Goal: Task Accomplishment & Management: Manage account settings

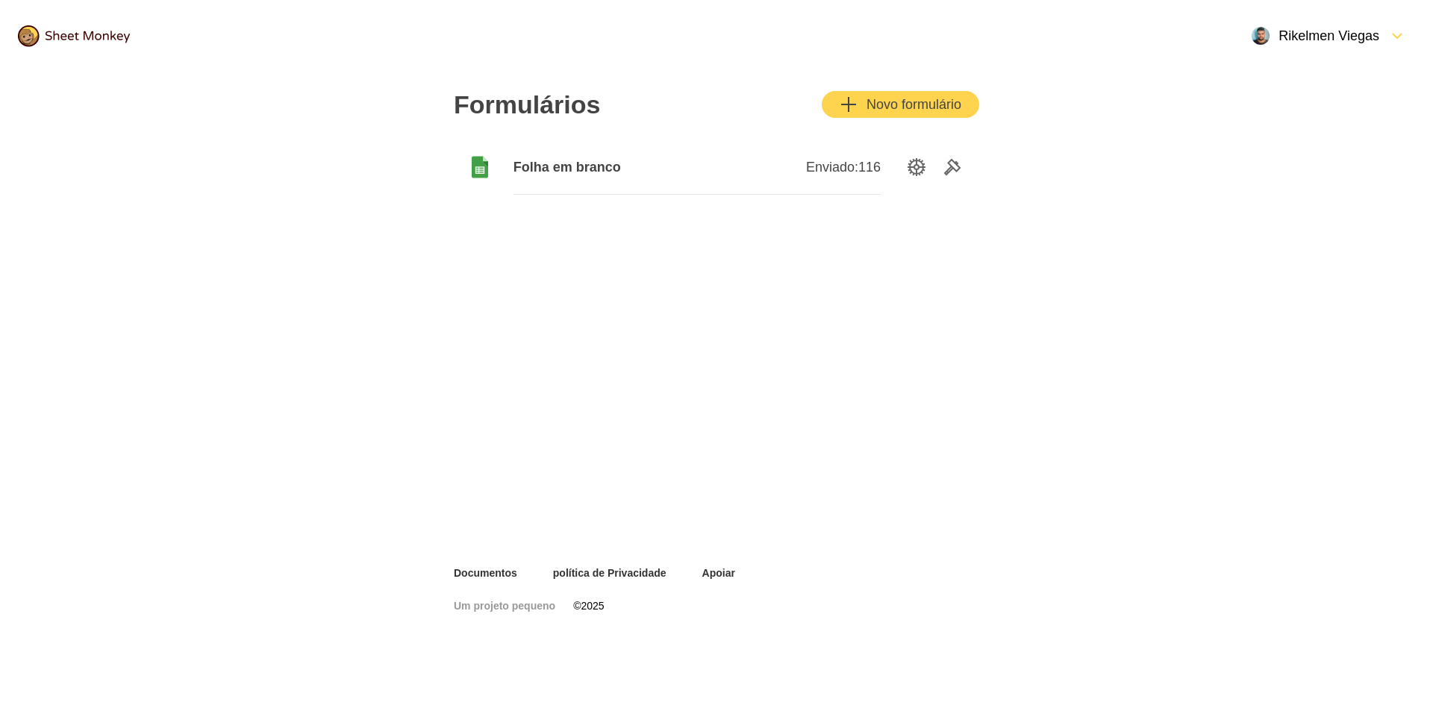
click at [561, 165] on font "Folha em branco" at bounding box center [567, 167] width 107 height 15
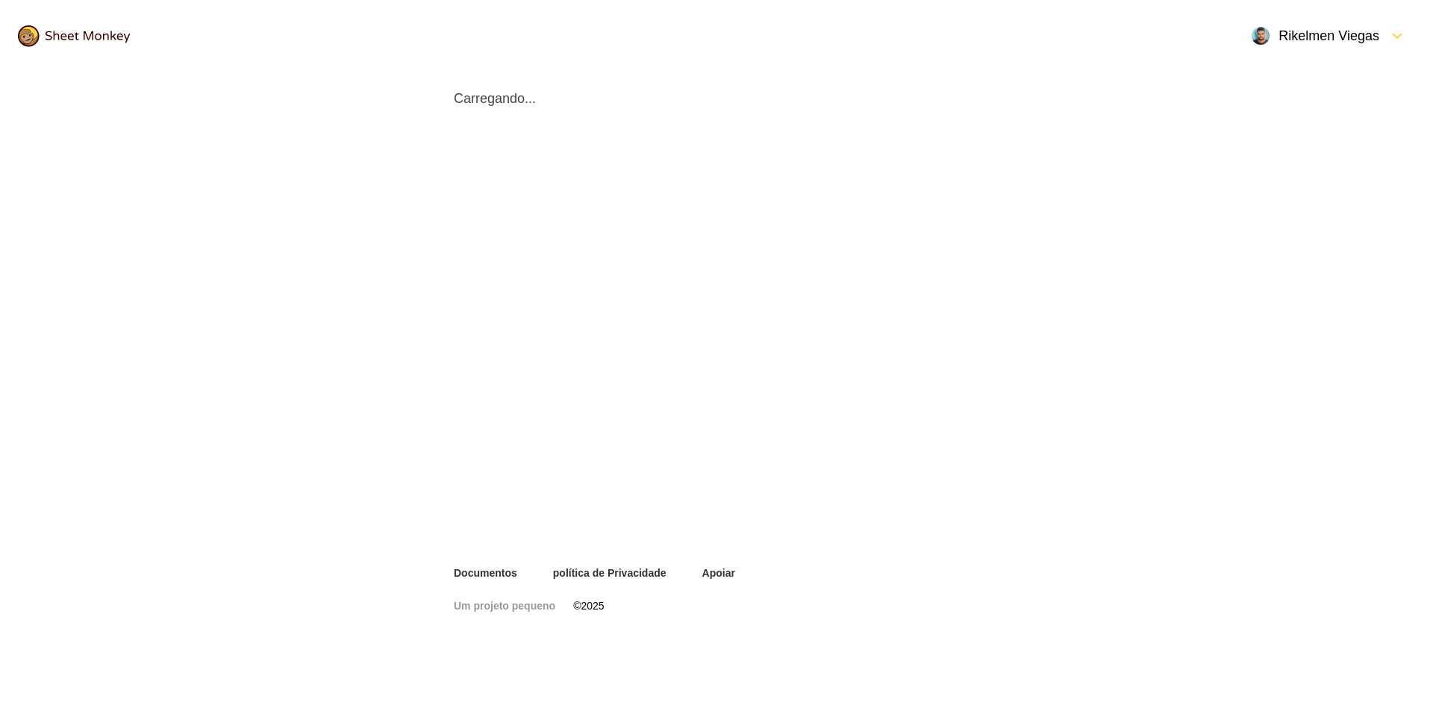
click at [75, 34] on img at bounding box center [74, 36] width 112 height 22
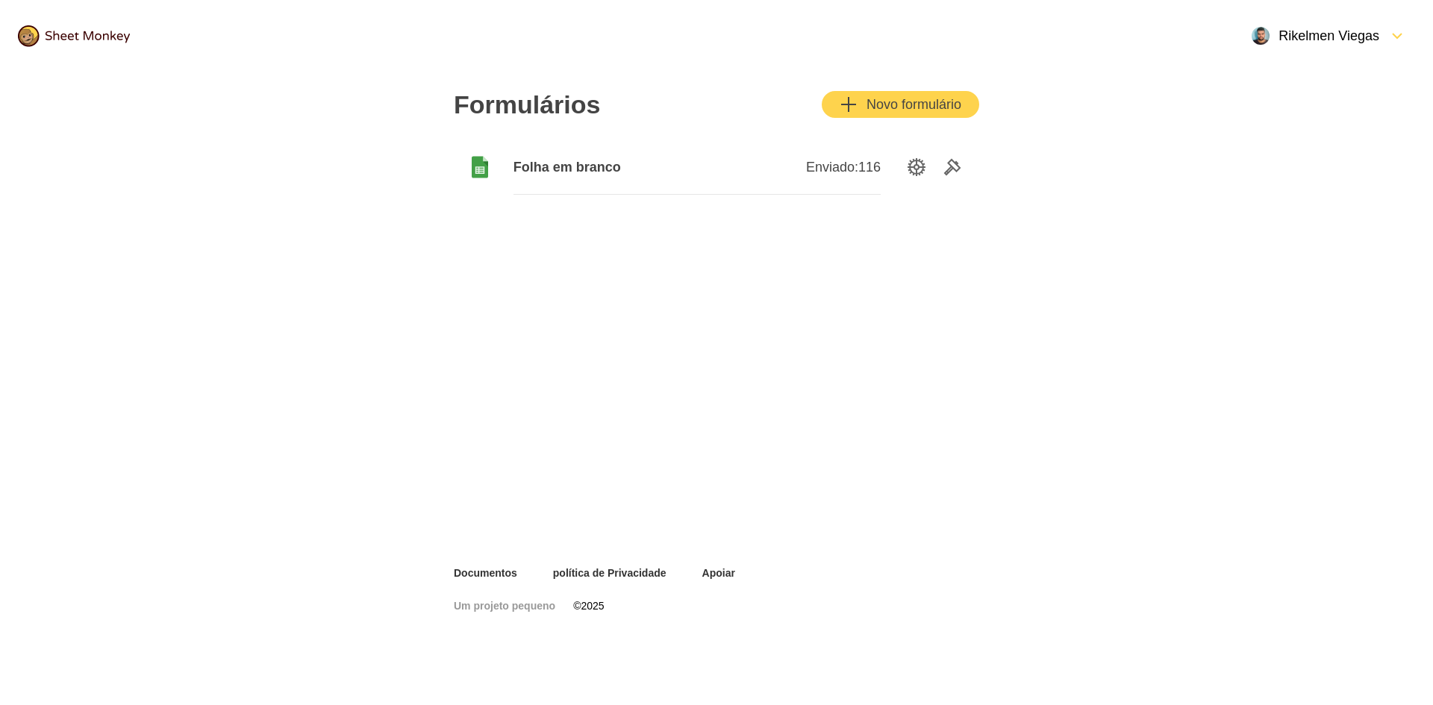
click at [1329, 40] on font "Rikelmen Viegas" at bounding box center [1329, 35] width 101 height 15
click at [987, 240] on div "Formulários Novo formulário Folha em branco Enviado: 116" at bounding box center [716, 319] width 597 height 494
click at [1323, 35] on font "Rikelmen Viegas" at bounding box center [1329, 35] width 101 height 15
click at [1285, 127] on div "Sair" at bounding box center [1329, 138] width 172 height 33
